Goal: Information Seeking & Learning: Learn about a topic

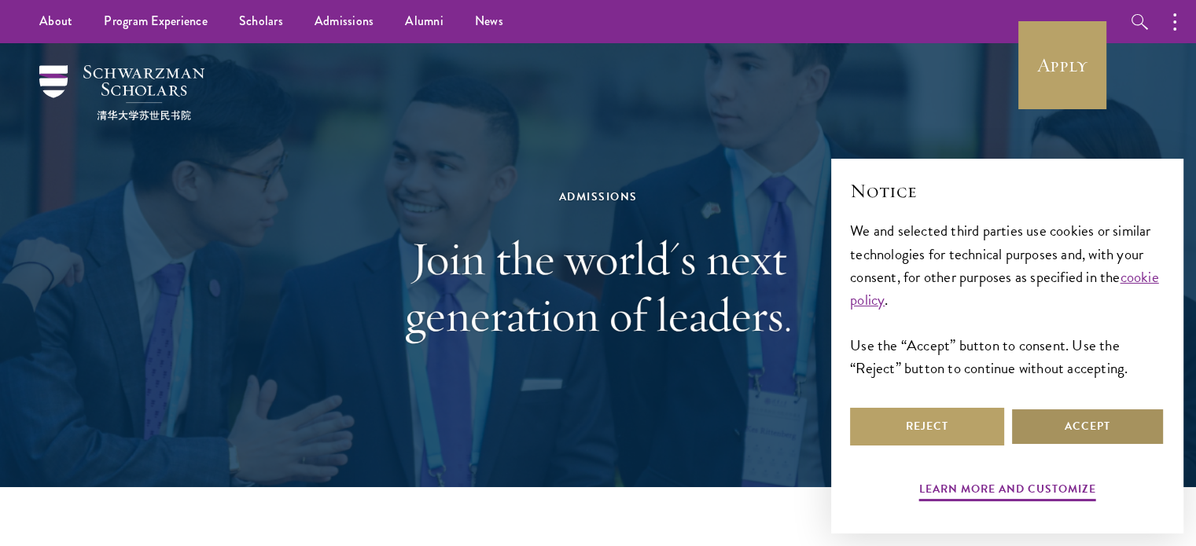
click at [1093, 438] on button "Accept" at bounding box center [1087, 427] width 154 height 38
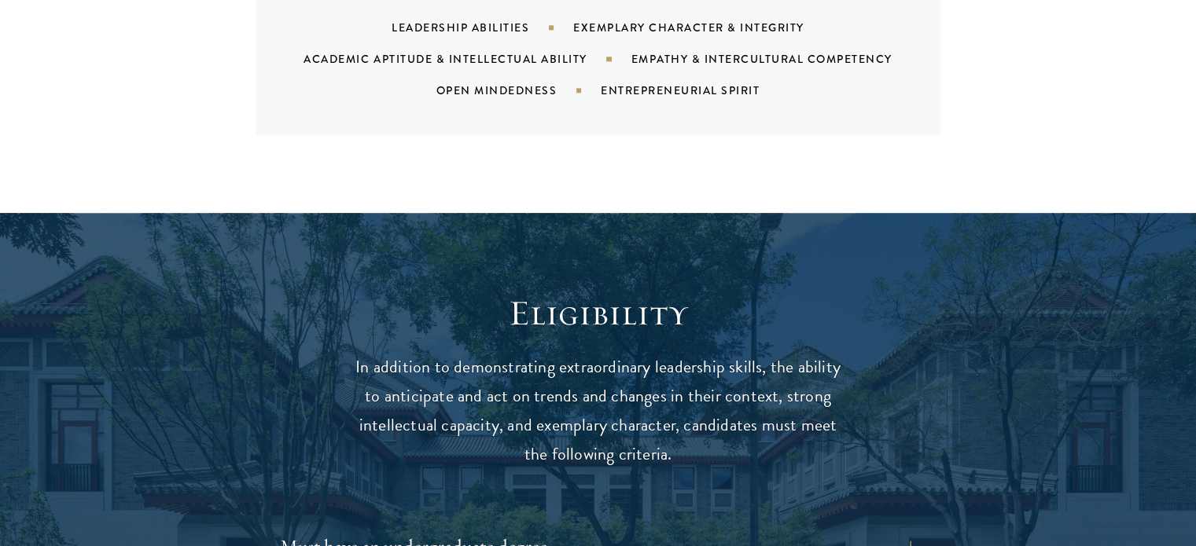
scroll to position [2044, 0]
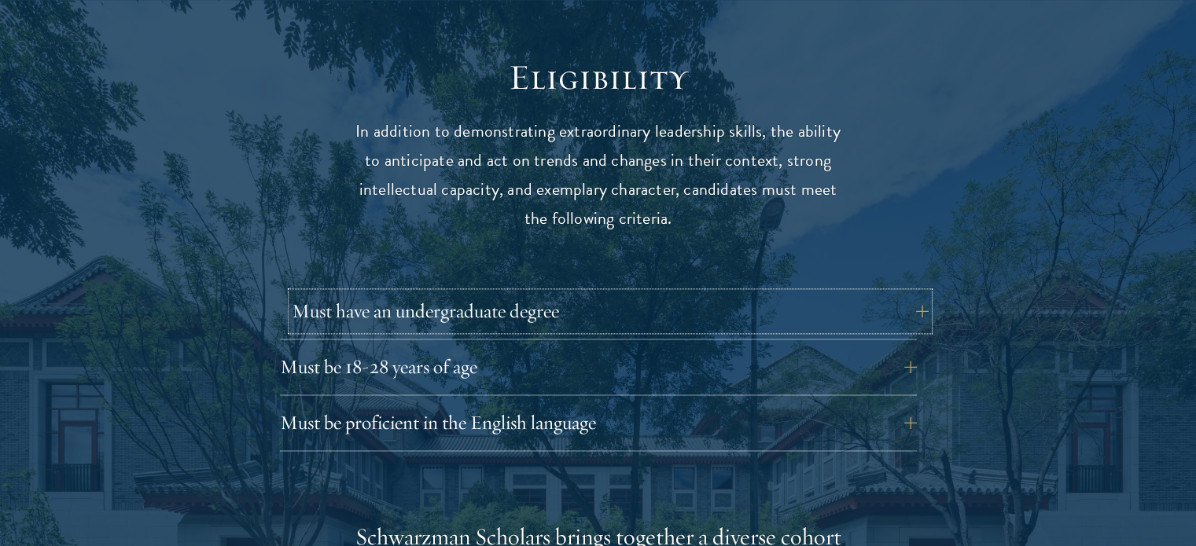
click at [543, 292] on button "Must have an undergraduate degree" at bounding box center [610, 311] width 637 height 38
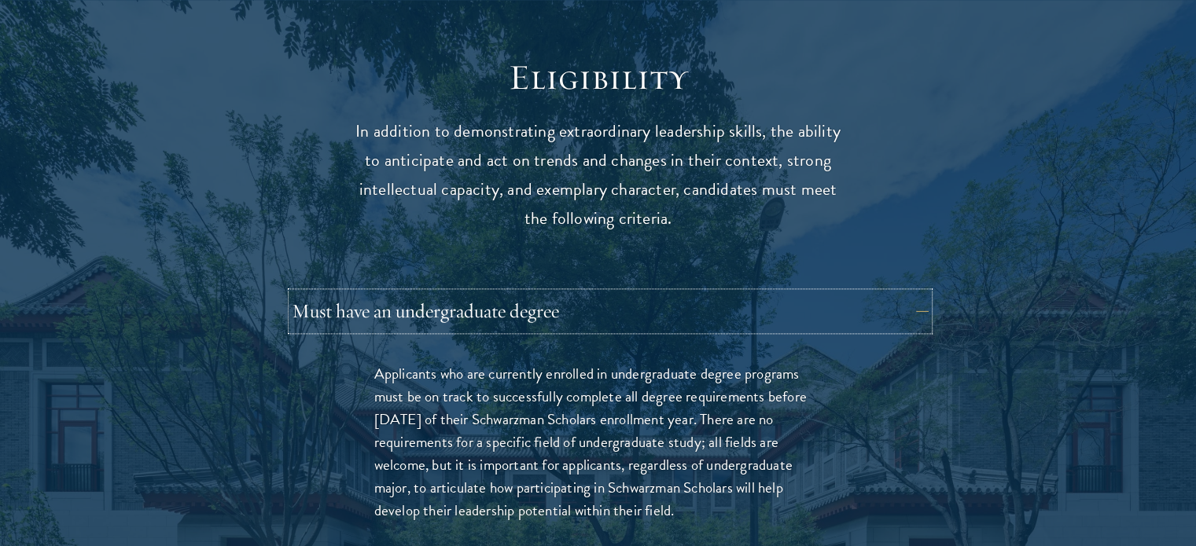
click at [543, 292] on button "Must have an undergraduate degree" at bounding box center [610, 311] width 637 height 38
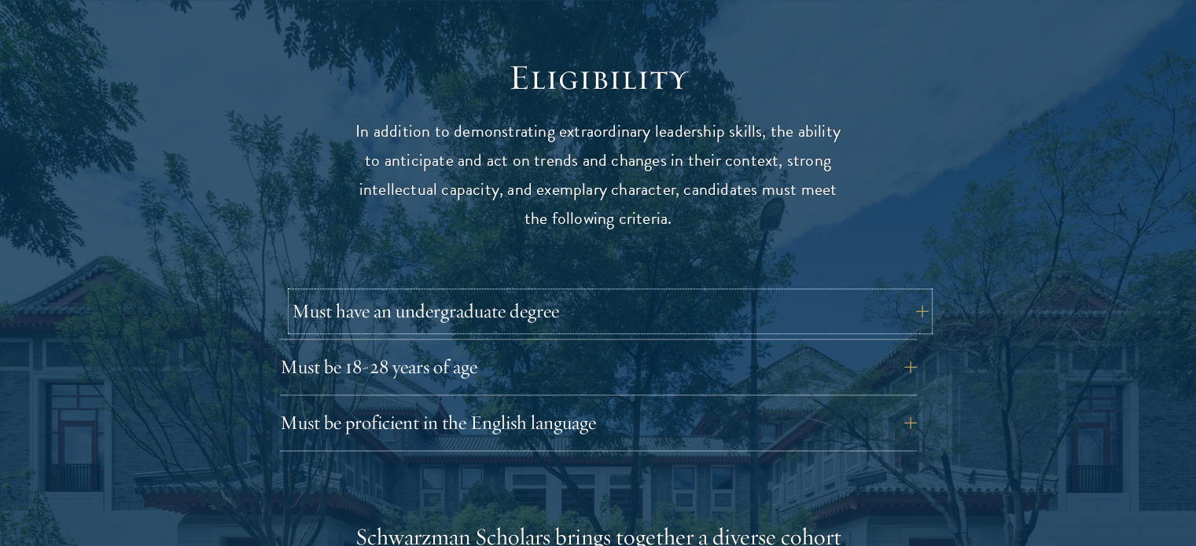
click at [543, 292] on button "Must have an undergraduate degree" at bounding box center [610, 311] width 637 height 38
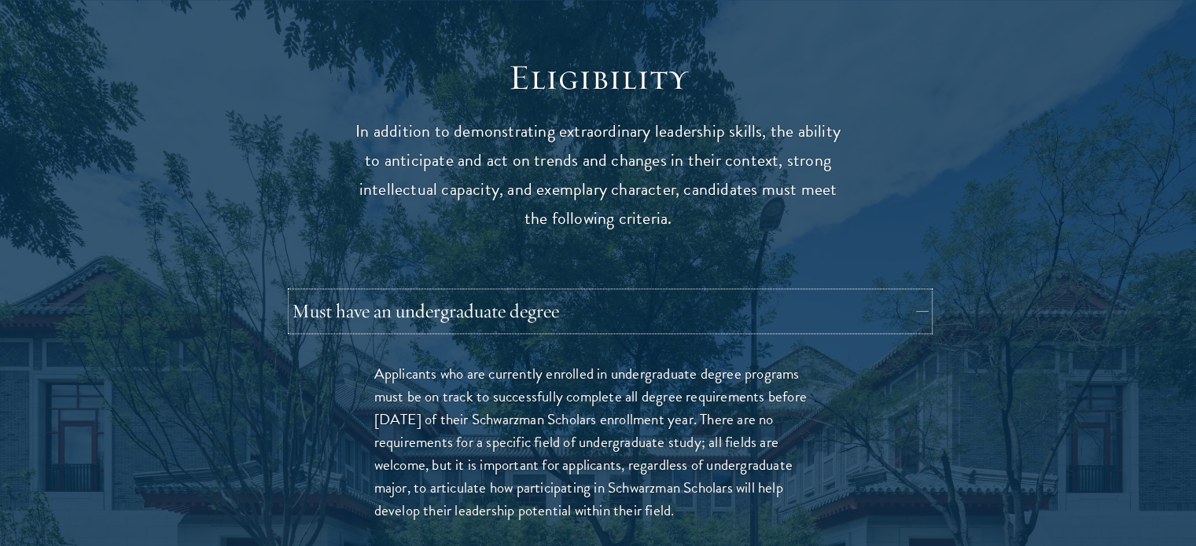
click at [543, 292] on button "Must have an undergraduate degree" at bounding box center [610, 311] width 637 height 38
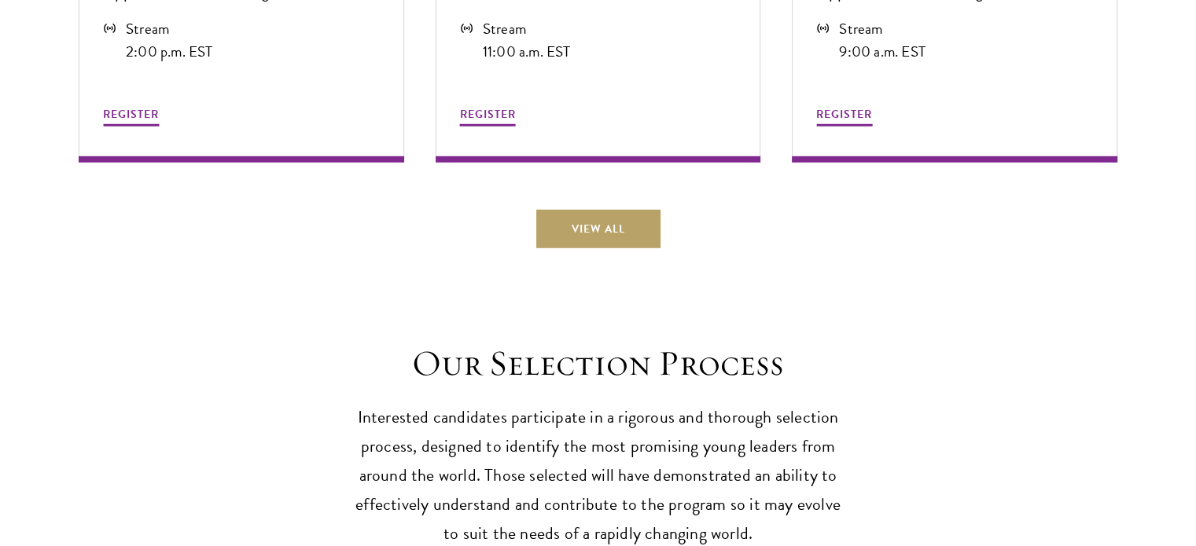
scroll to position [4323, 0]
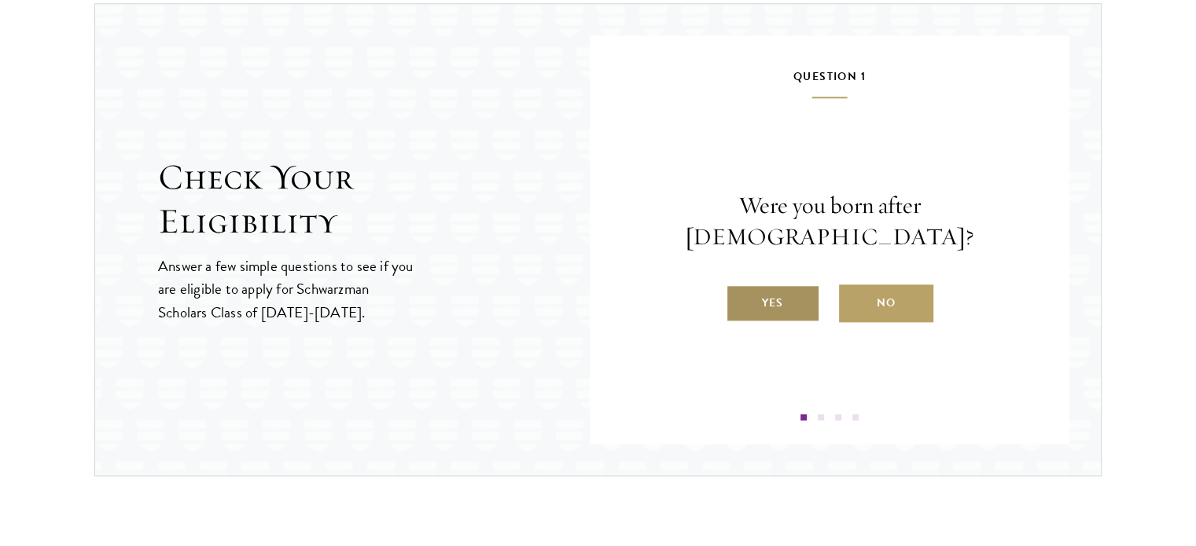
click at [777, 287] on label "Yes" at bounding box center [772, 304] width 94 height 38
click at [740, 287] on input "Yes" at bounding box center [732, 293] width 14 height 14
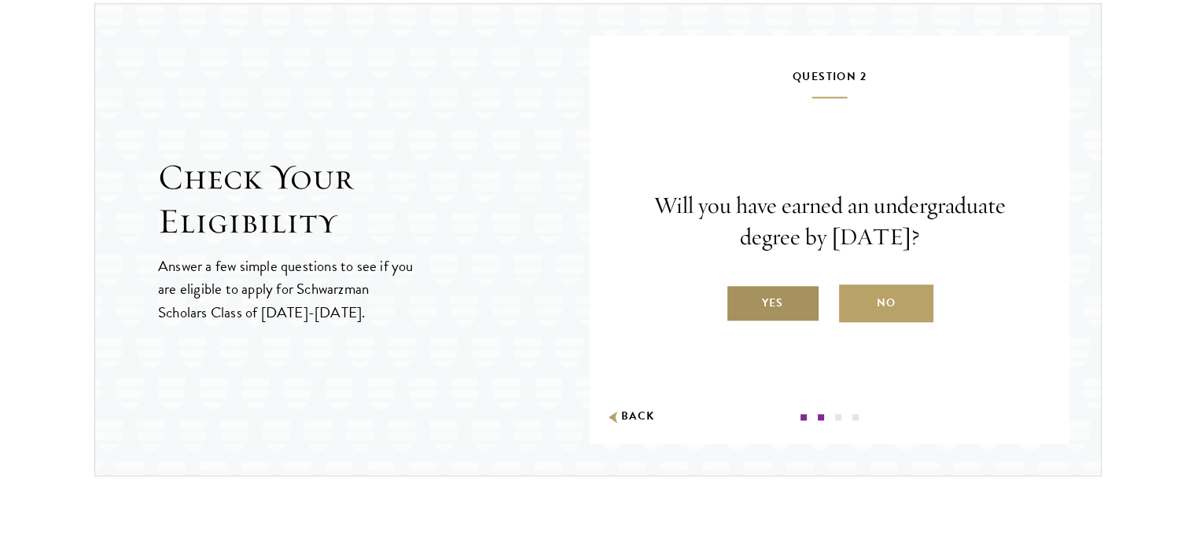
click at [781, 299] on label "Yes" at bounding box center [772, 304] width 94 height 38
click at [740, 299] on input "Yes" at bounding box center [732, 293] width 14 height 14
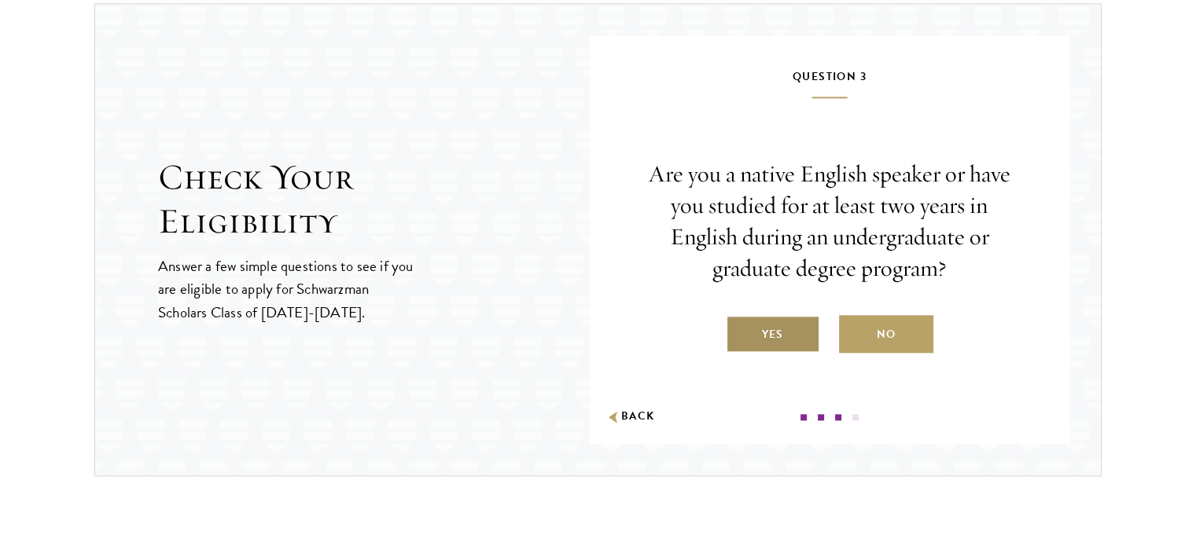
click at [786, 327] on label "Yes" at bounding box center [772, 334] width 94 height 38
click at [740, 327] on input "Yes" at bounding box center [732, 325] width 14 height 14
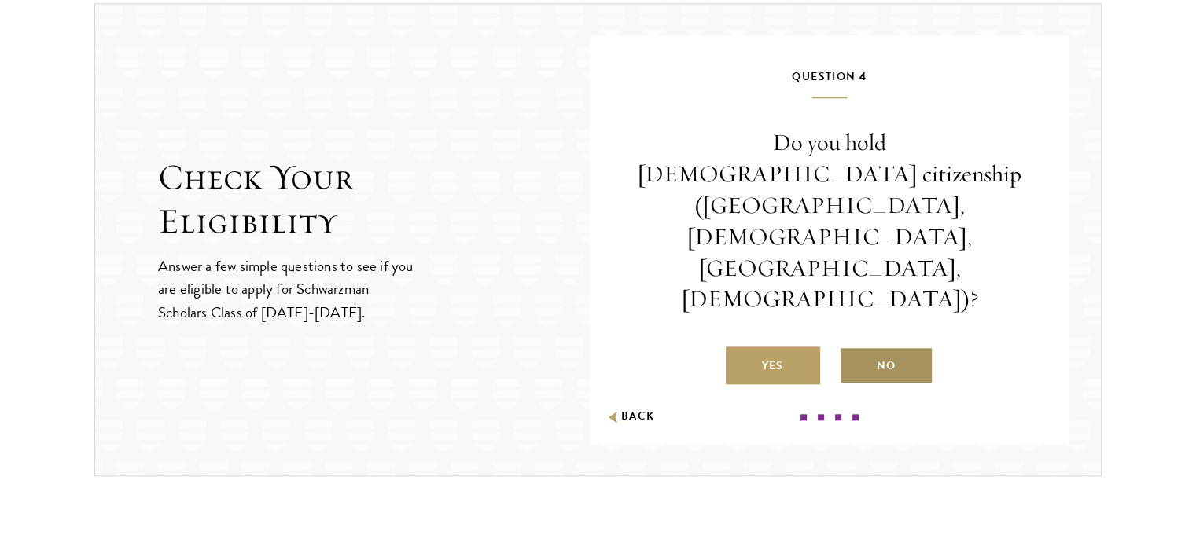
click at [876, 347] on label "No" at bounding box center [886, 366] width 94 height 38
click at [853, 349] on input "No" at bounding box center [846, 356] width 14 height 14
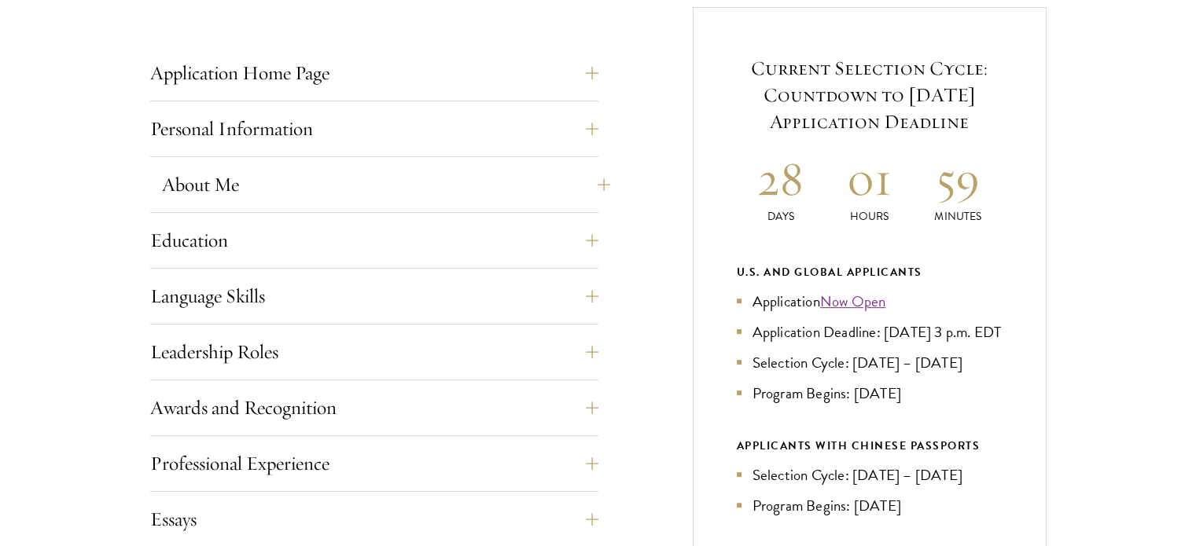
scroll to position [707, 0]
